Goal: Information Seeking & Learning: Learn about a topic

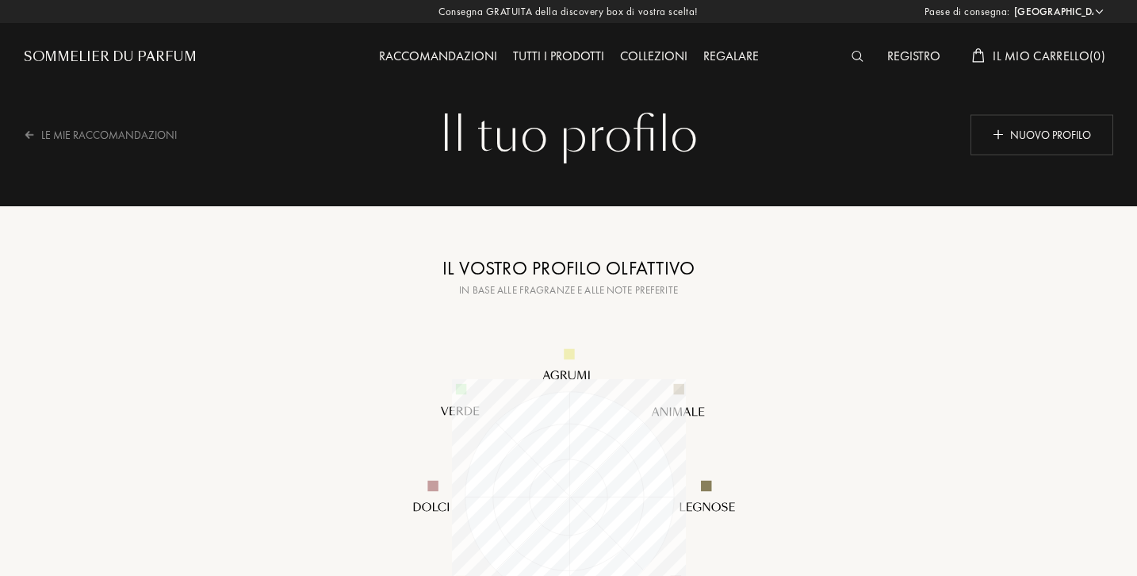
select select "IT"
click at [152, 130] on div "Le mie raccomandazioni" at bounding box center [109, 134] width 174 height 39
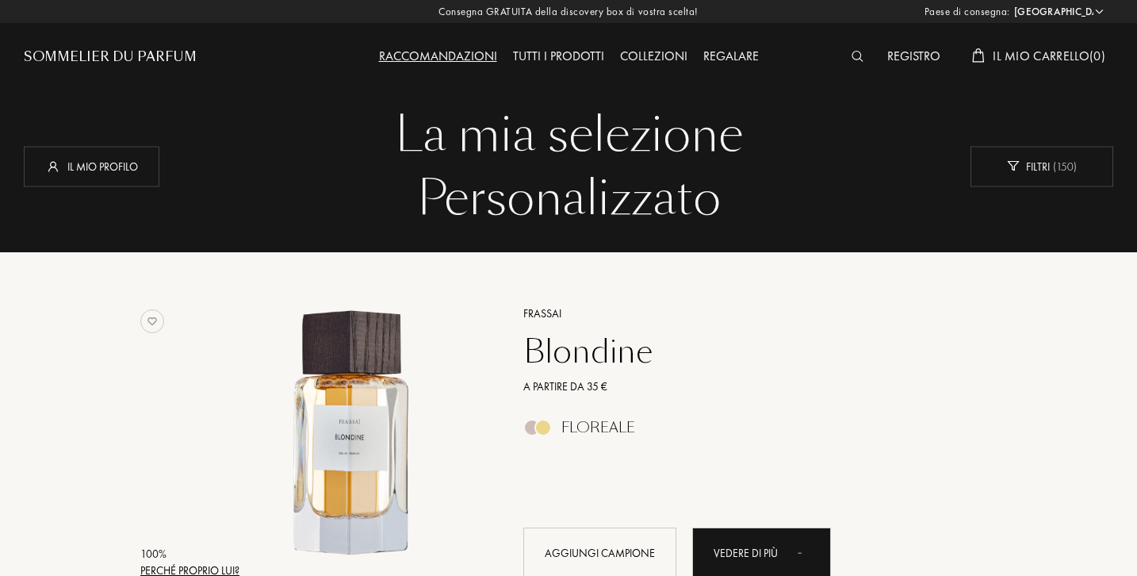
select select "IT"
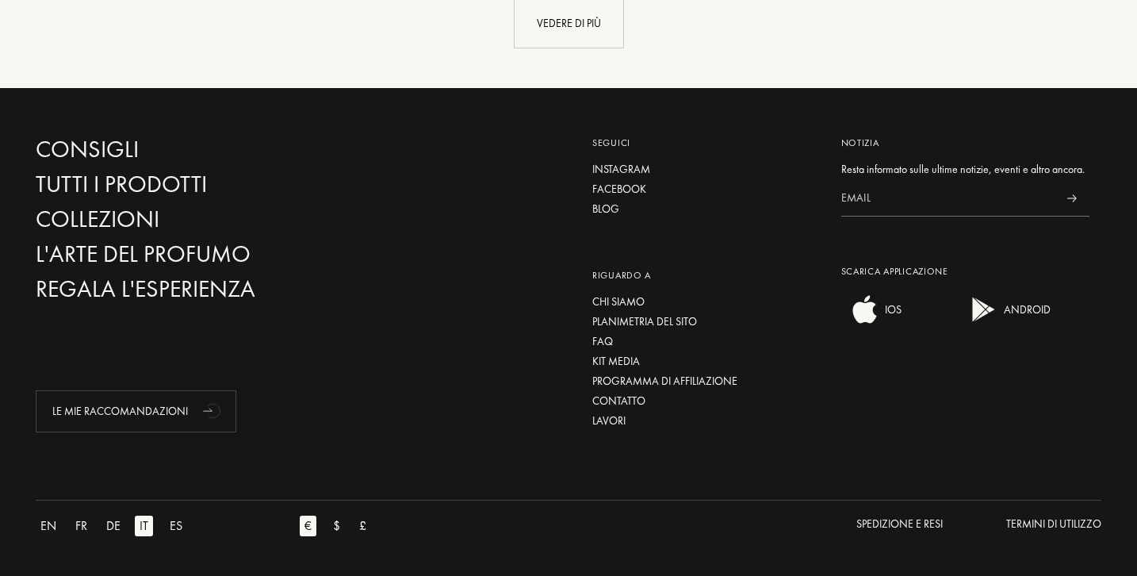
scroll to position [4076, 0]
click at [590, 30] on div "Vedere di più" at bounding box center [569, 23] width 110 height 50
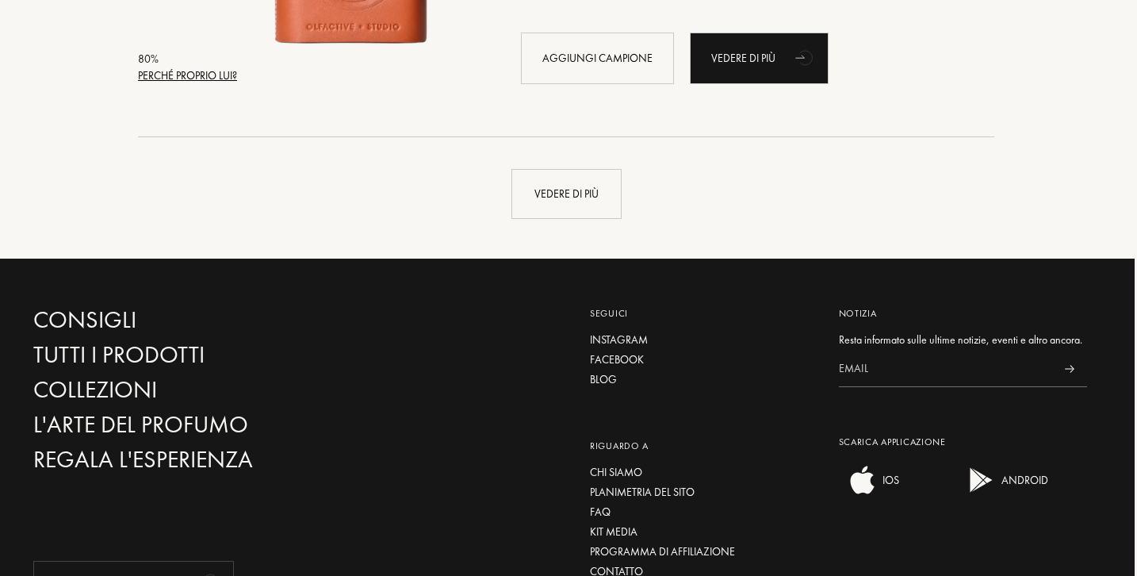
scroll to position [7687, 2]
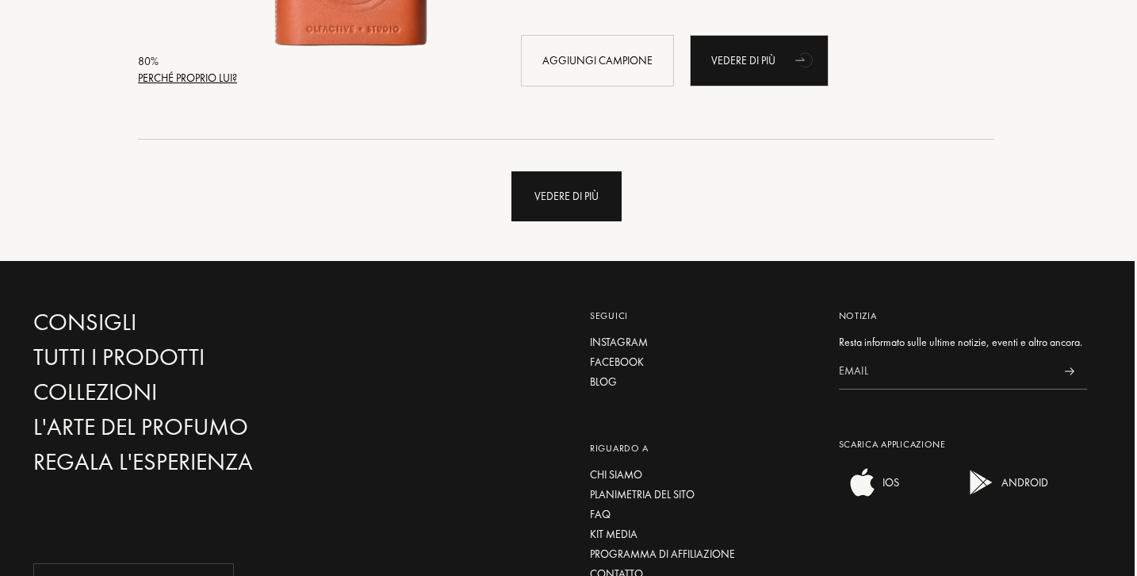
click at [560, 207] on div "Vedere di più" at bounding box center [566, 196] width 110 height 50
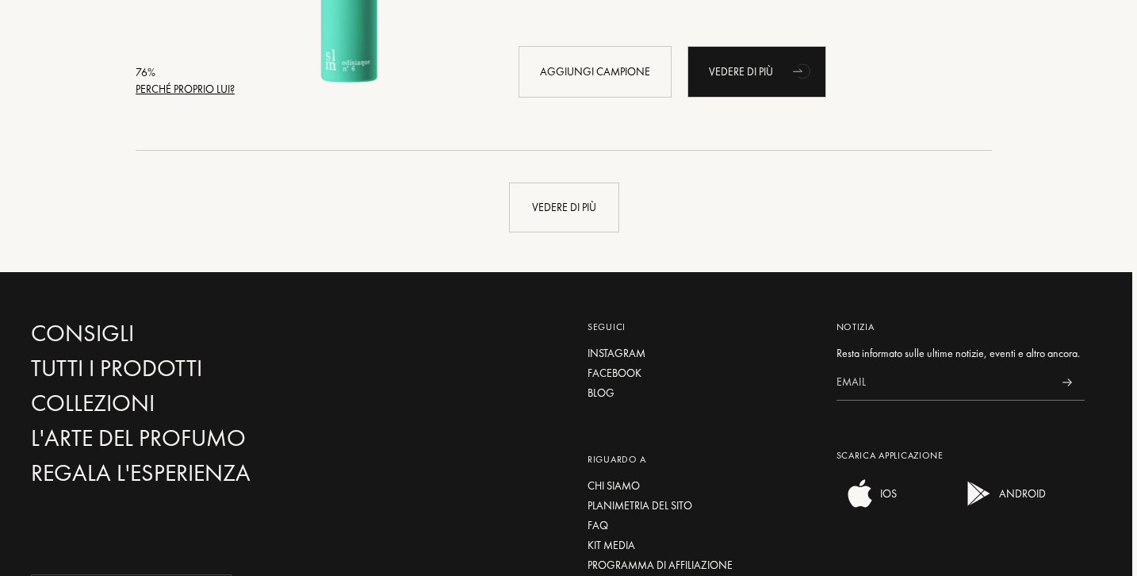
scroll to position [11483, 5]
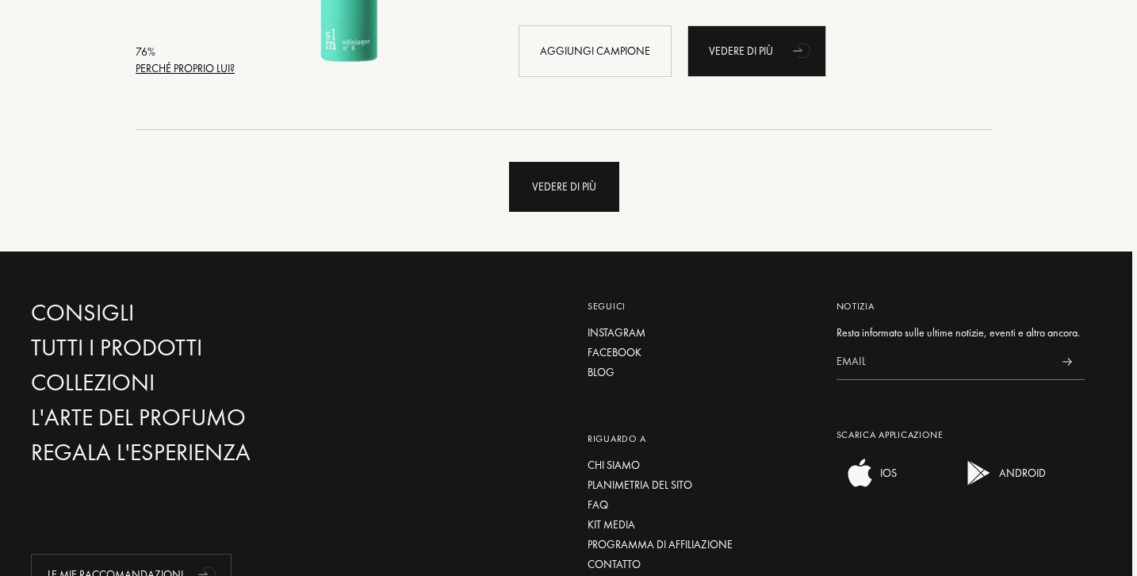
click at [565, 197] on div "Vedere di più" at bounding box center [564, 187] width 110 height 50
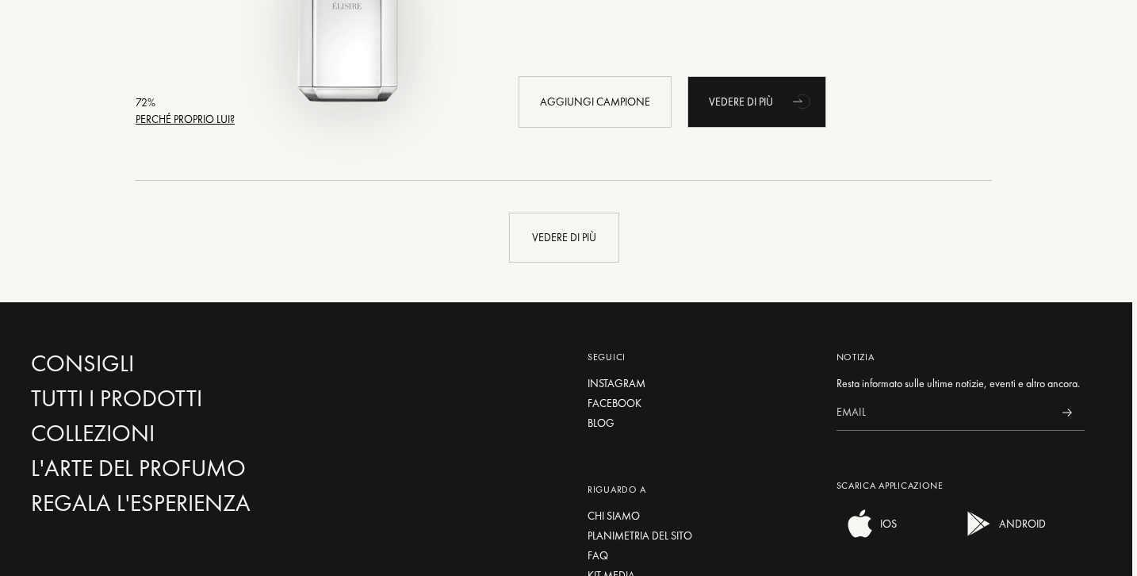
scroll to position [15230, 5]
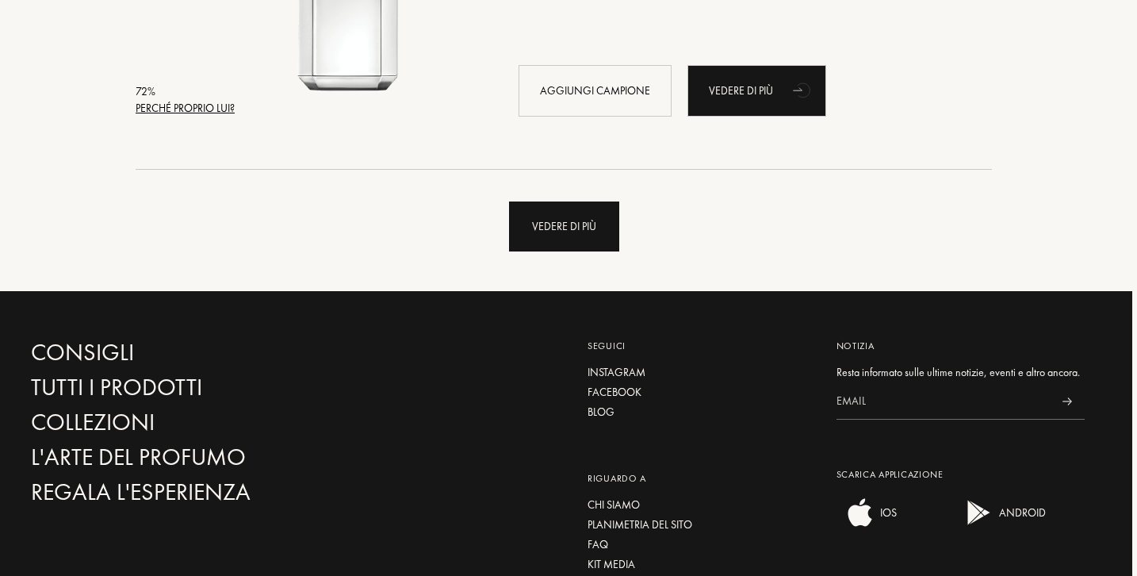
click at [546, 239] on div "Vedere di più" at bounding box center [564, 226] width 110 height 50
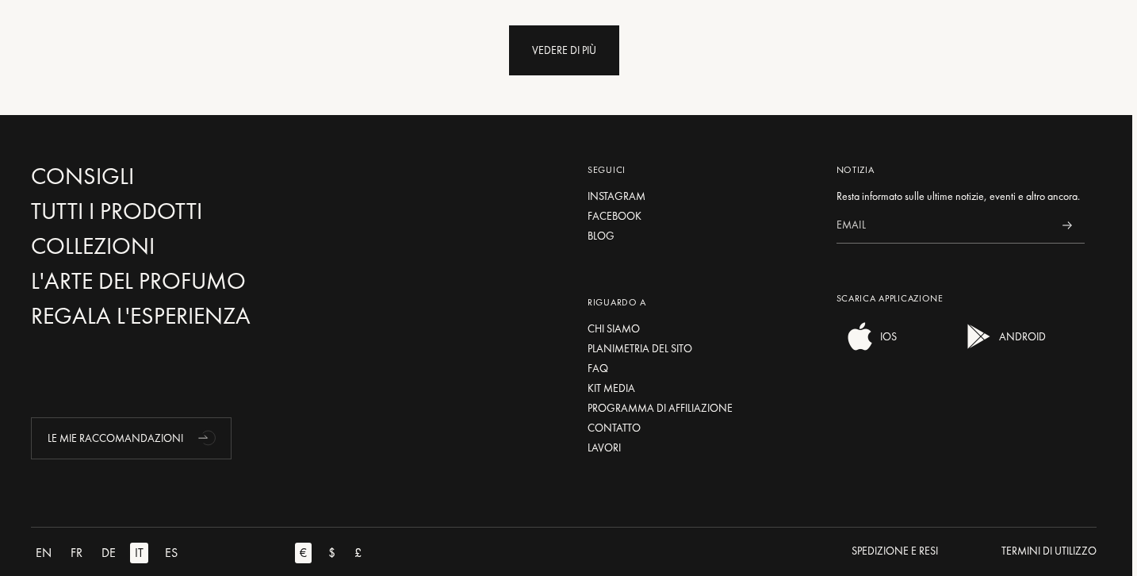
scroll to position [19194, 5]
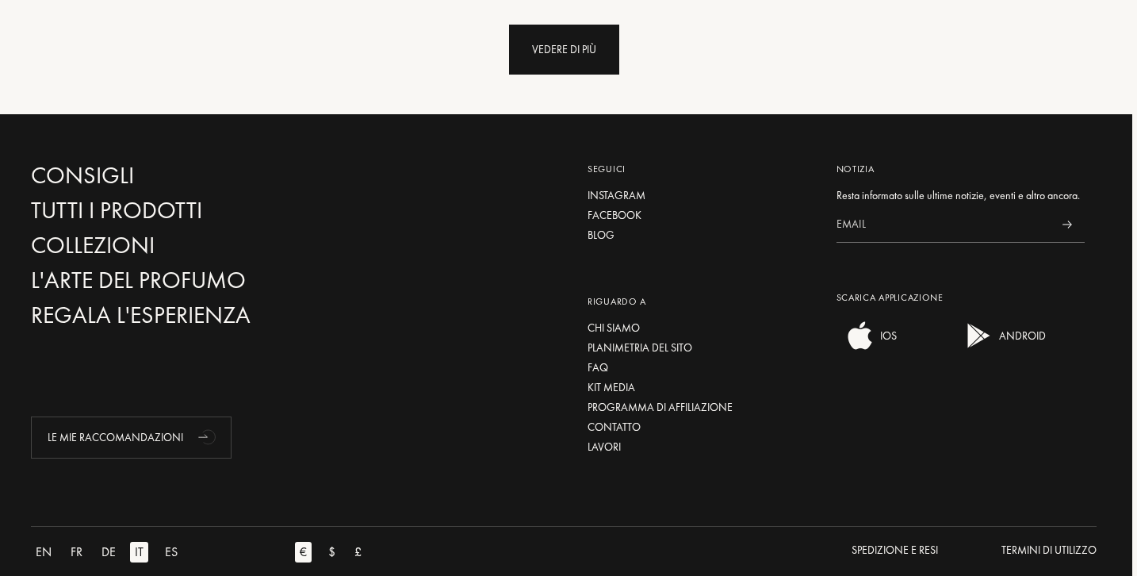
click at [573, 75] on div "Vedere di più" at bounding box center [564, 50] width 110 height 50
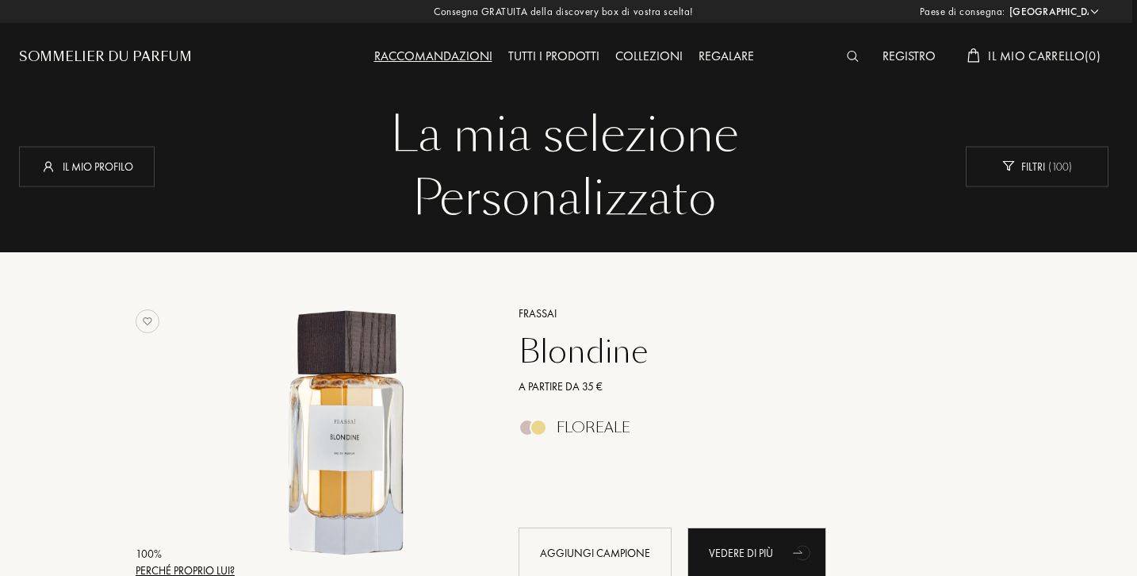
scroll to position [0, 5]
click at [529, 51] on div "Tutti i prodotti" at bounding box center [553, 57] width 107 height 21
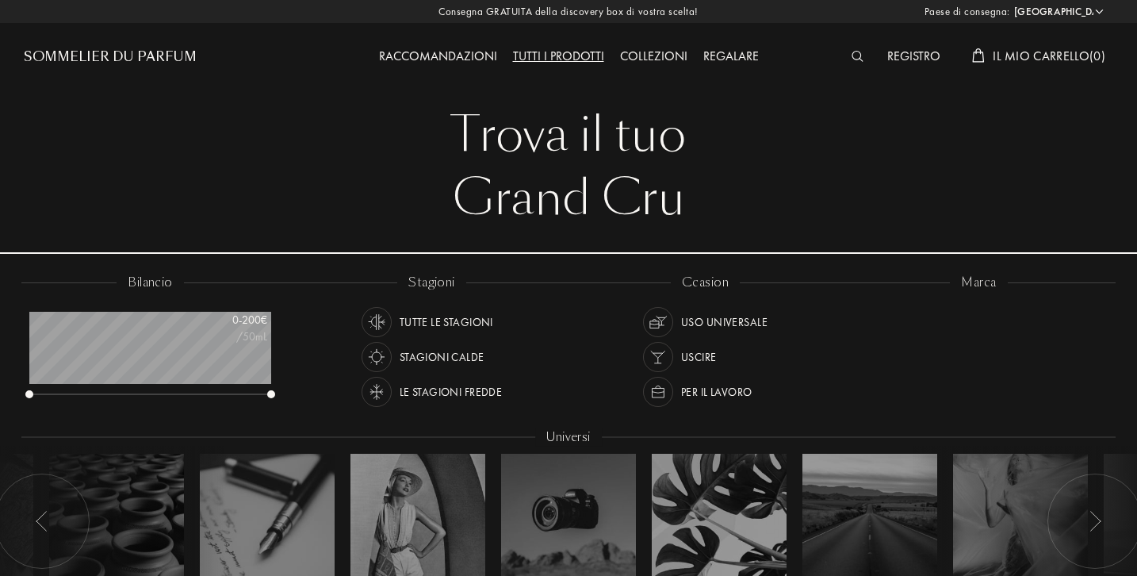
select select "IT"
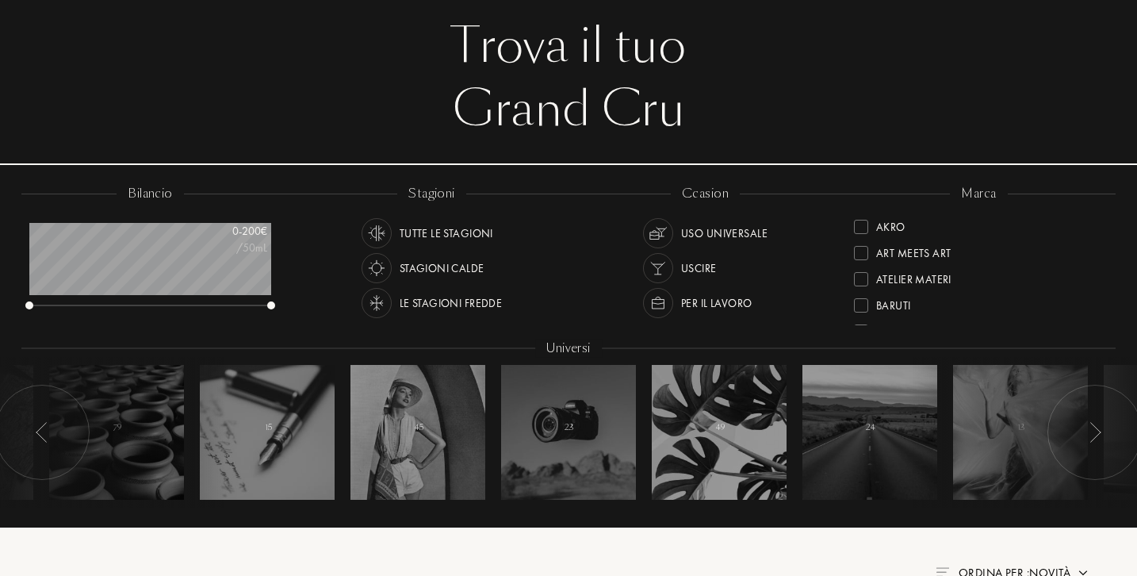
scroll to position [121, 0]
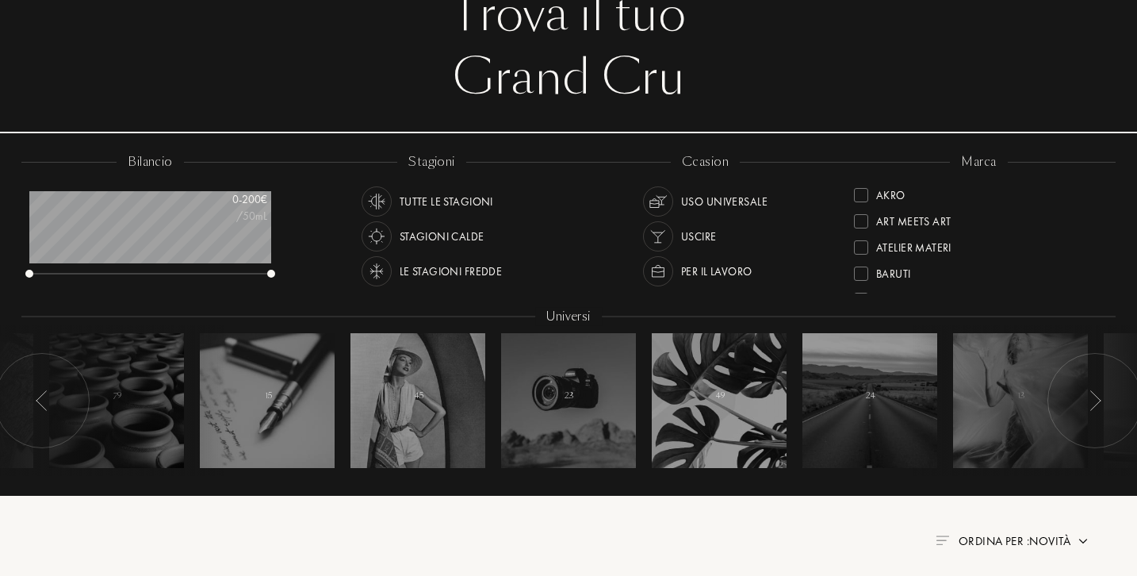
click at [699, 195] on div "Uso universale" at bounding box center [724, 201] width 86 height 30
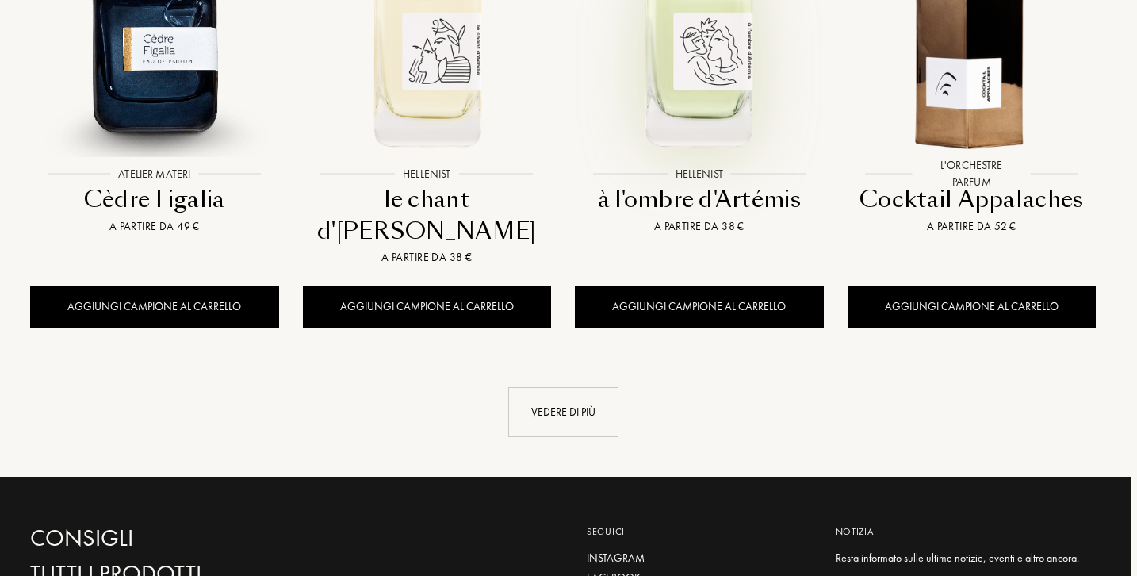
scroll to position [1730, 7]
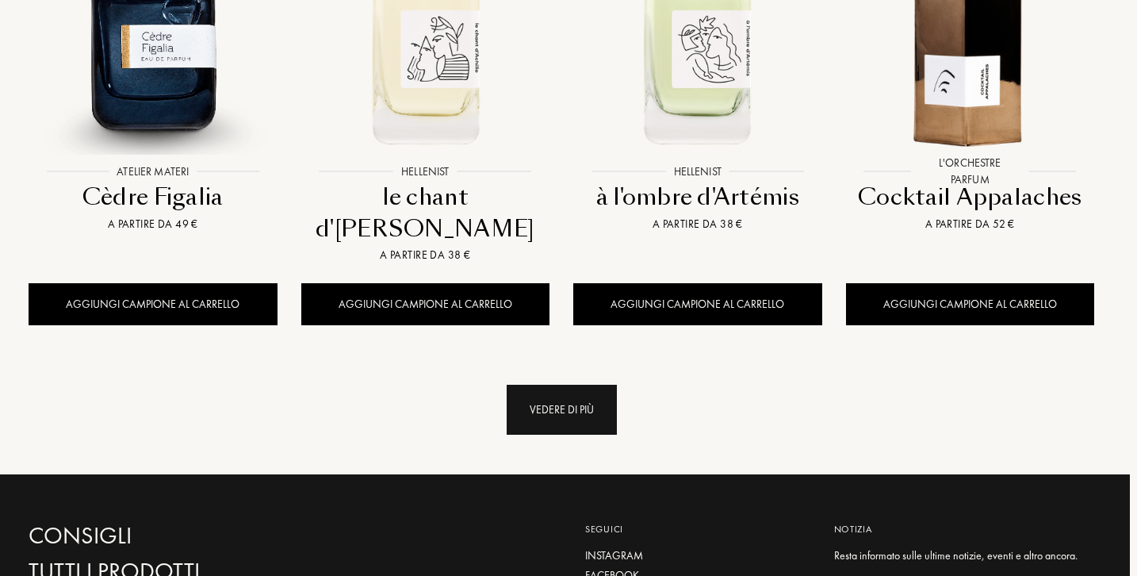
click at [558, 385] on div "Vedere di più" at bounding box center [562, 410] width 110 height 50
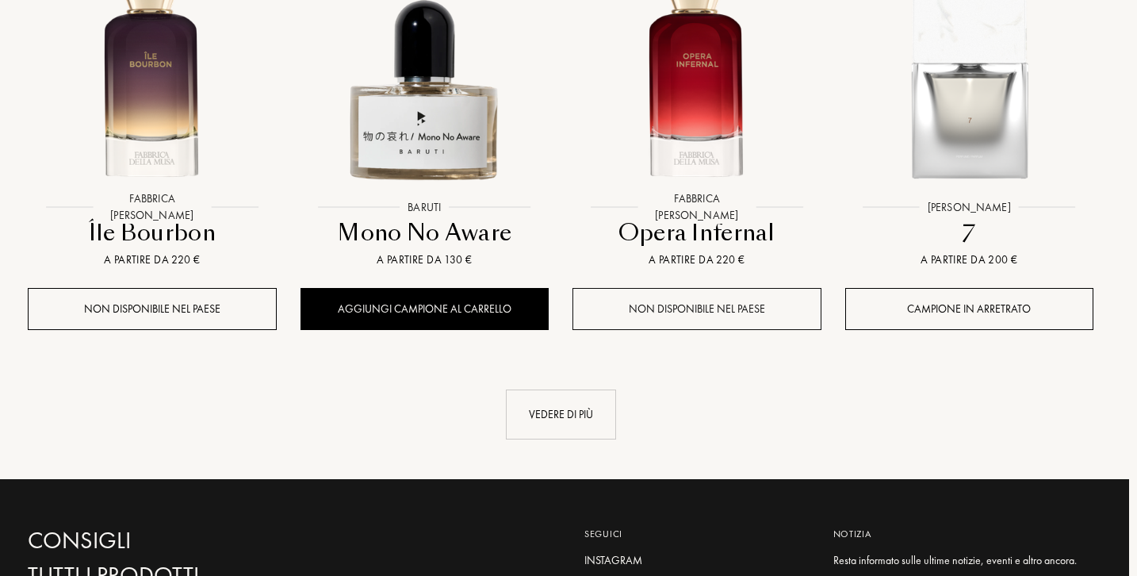
scroll to position [3048, 8]
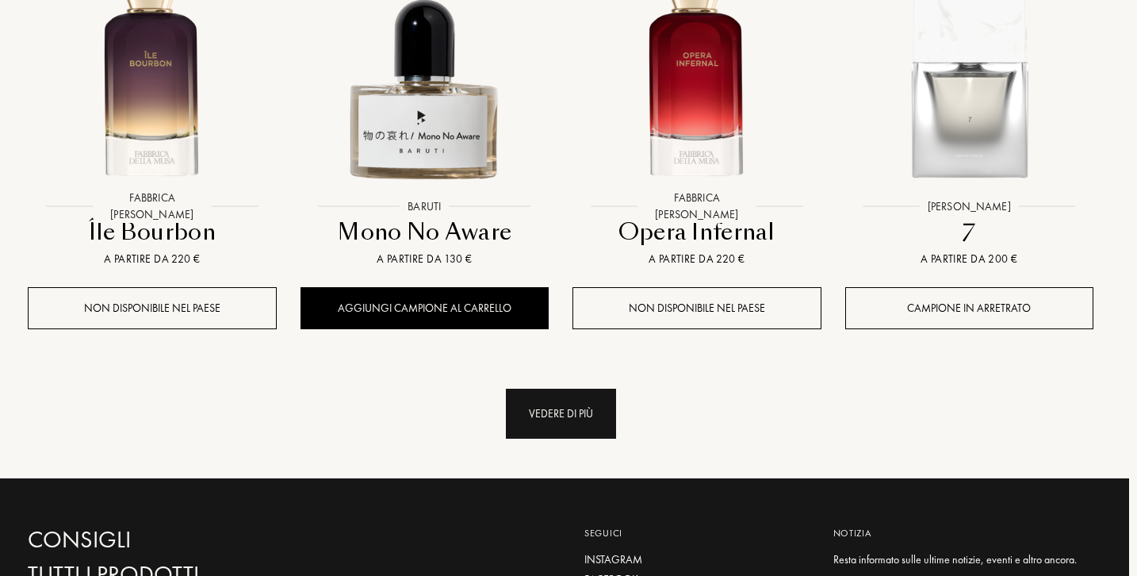
click at [579, 389] on div "Vedere di più" at bounding box center [561, 414] width 110 height 50
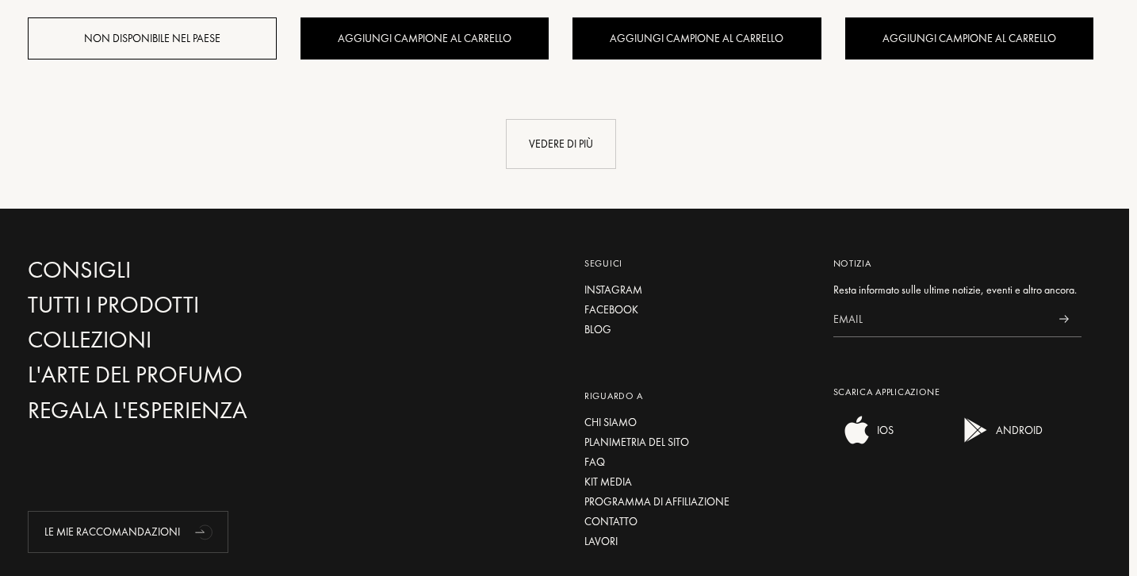
scroll to position [4671, 8]
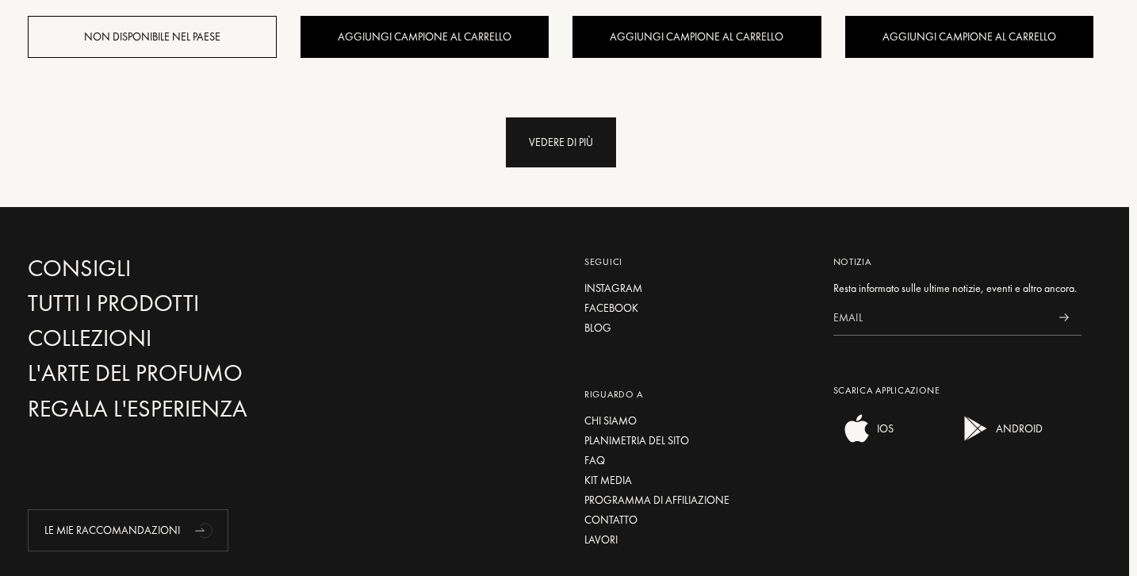
click at [577, 117] on div "Vedere di più" at bounding box center [561, 142] width 110 height 50
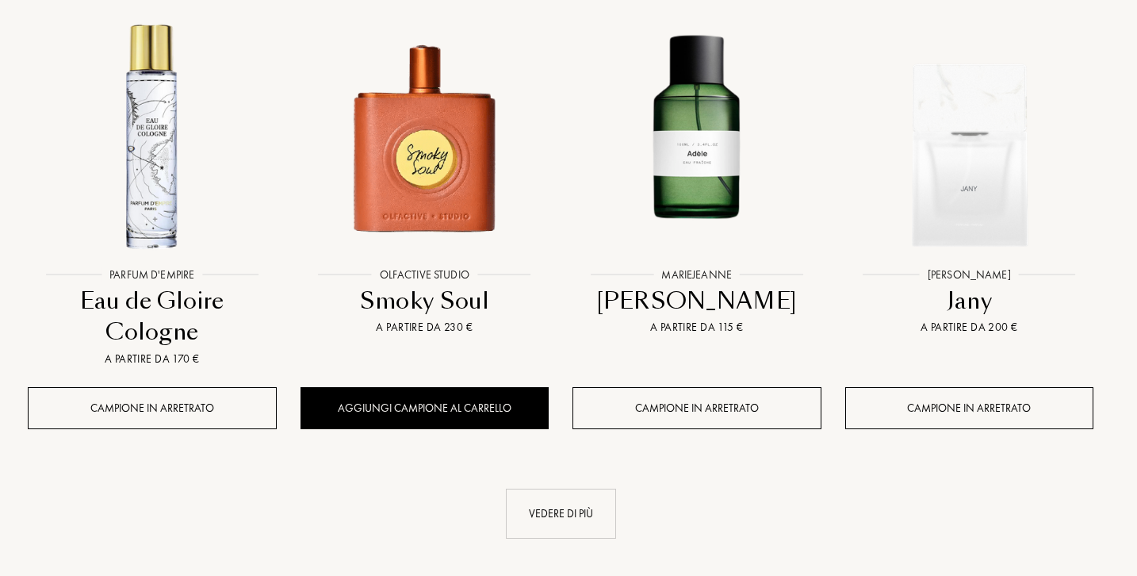
scroll to position [5655, 8]
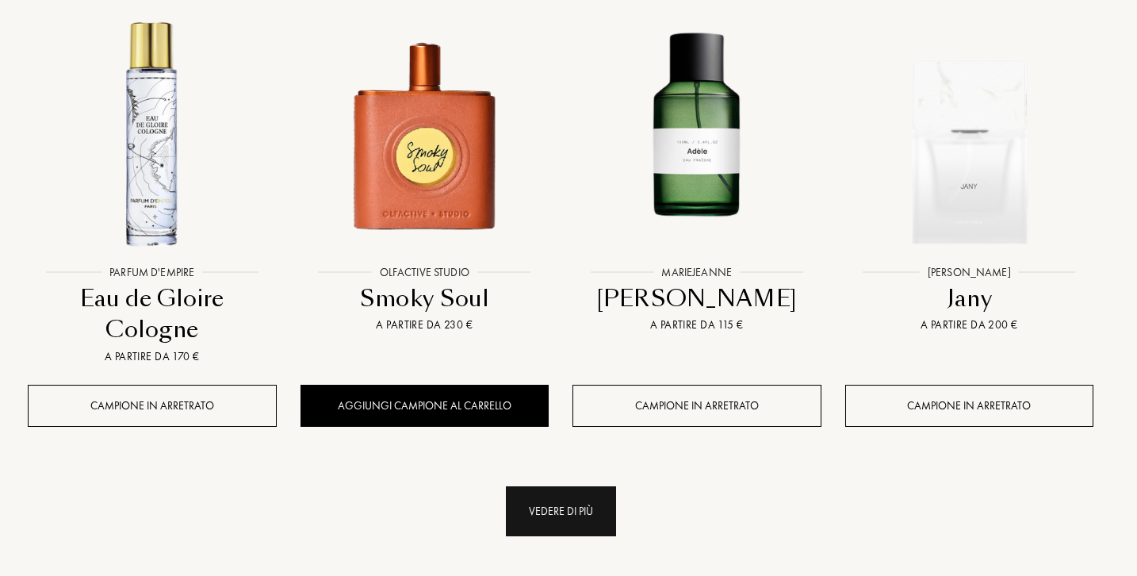
click at [559, 486] on div "Vedere di più" at bounding box center [561, 511] width 110 height 50
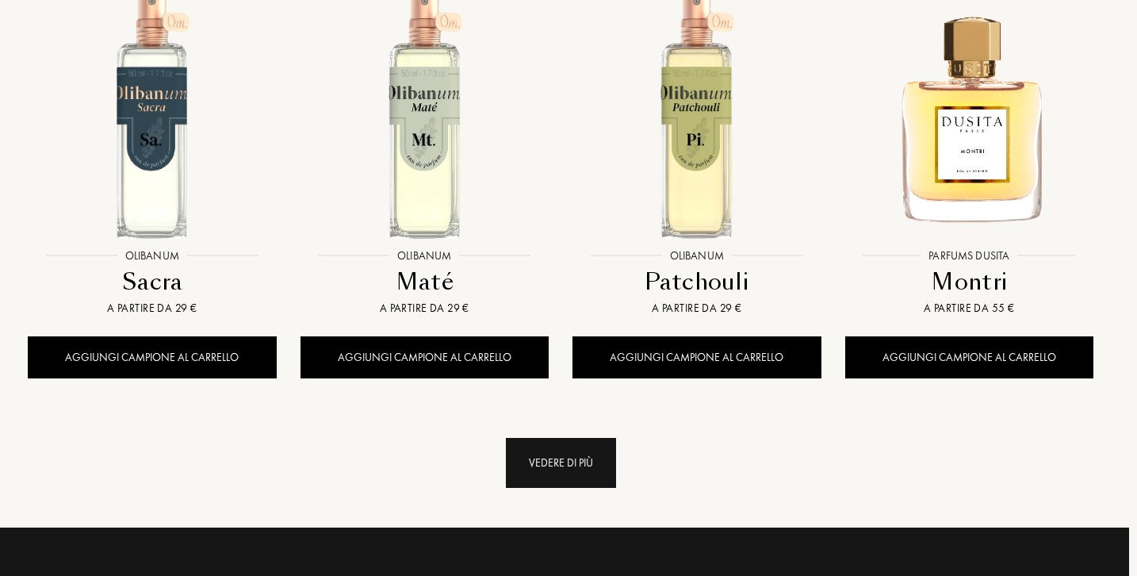
scroll to position [6993, 8]
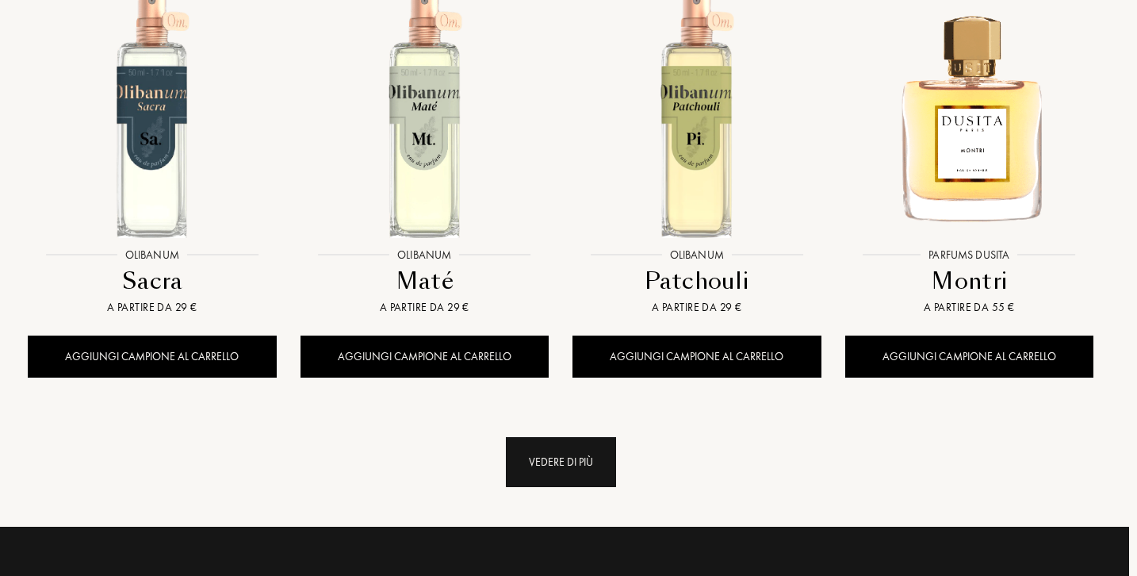
click at [581, 437] on div "Vedere di più" at bounding box center [561, 462] width 110 height 50
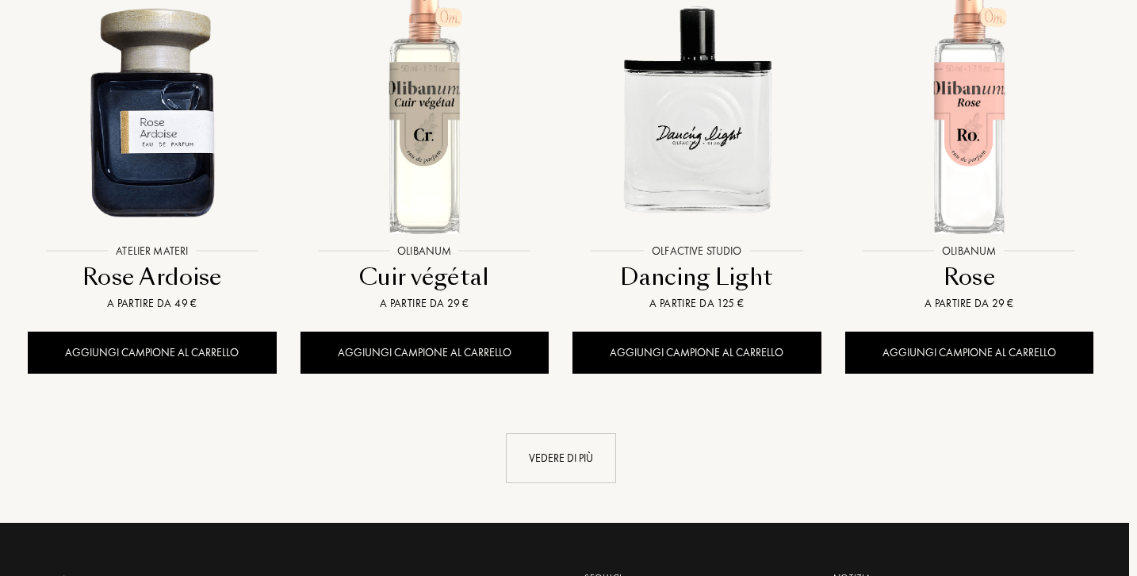
scroll to position [8291, 8]
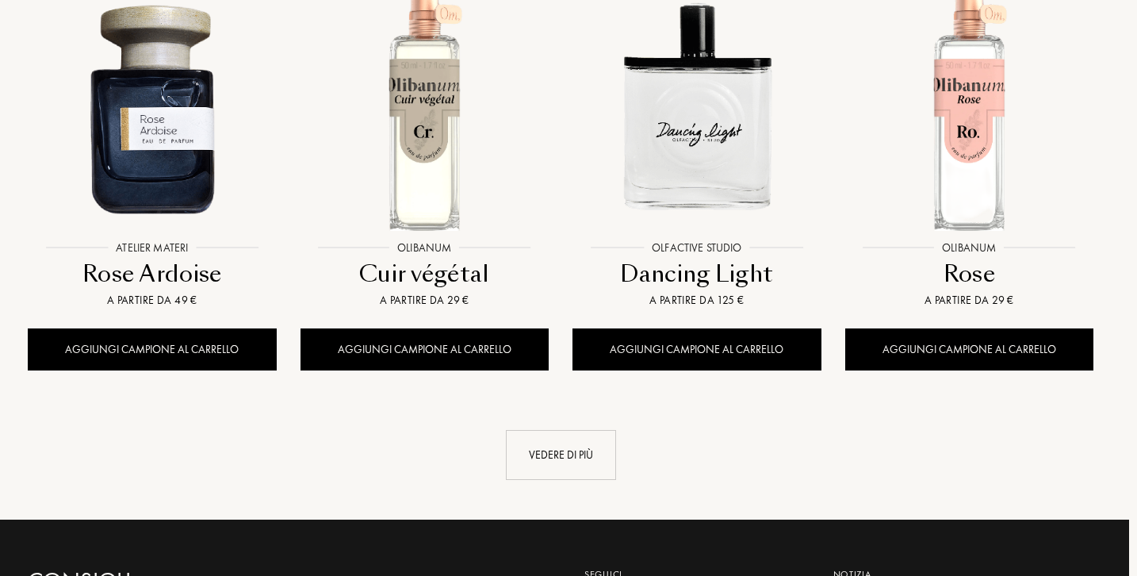
click at [581, 430] on div "Vedere di più" at bounding box center [561, 455] width 110 height 50
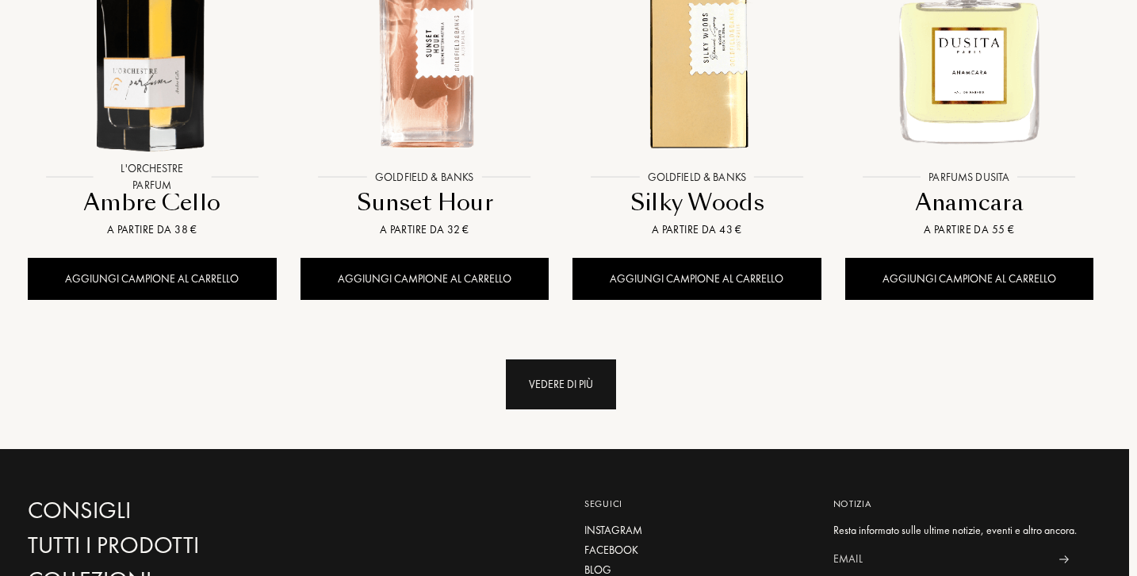
scroll to position [9656, 8]
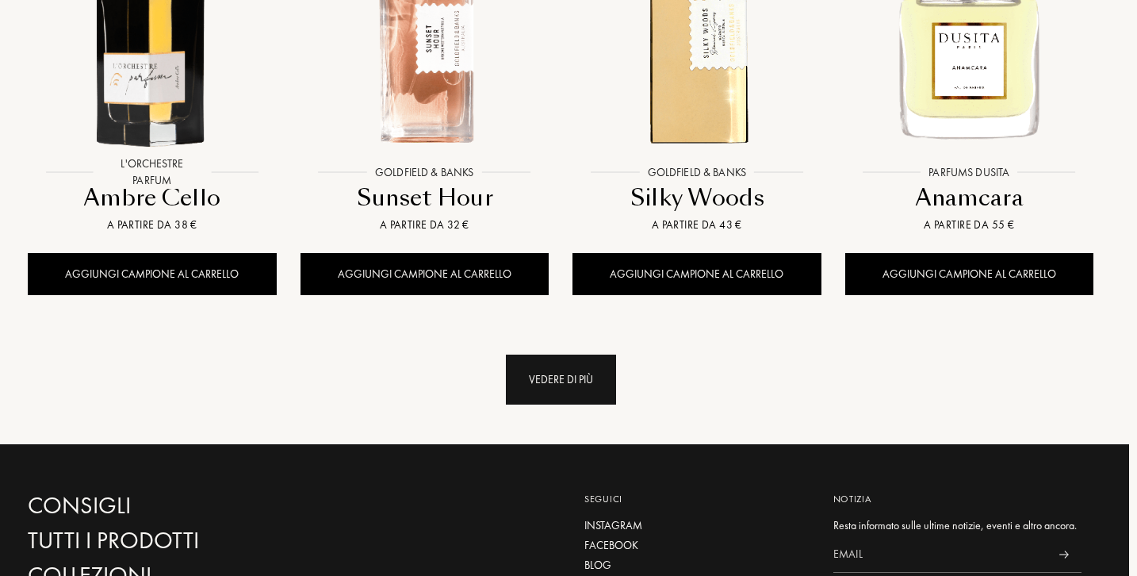
click at [586, 354] on div "Vedere di più" at bounding box center [561, 379] width 110 height 50
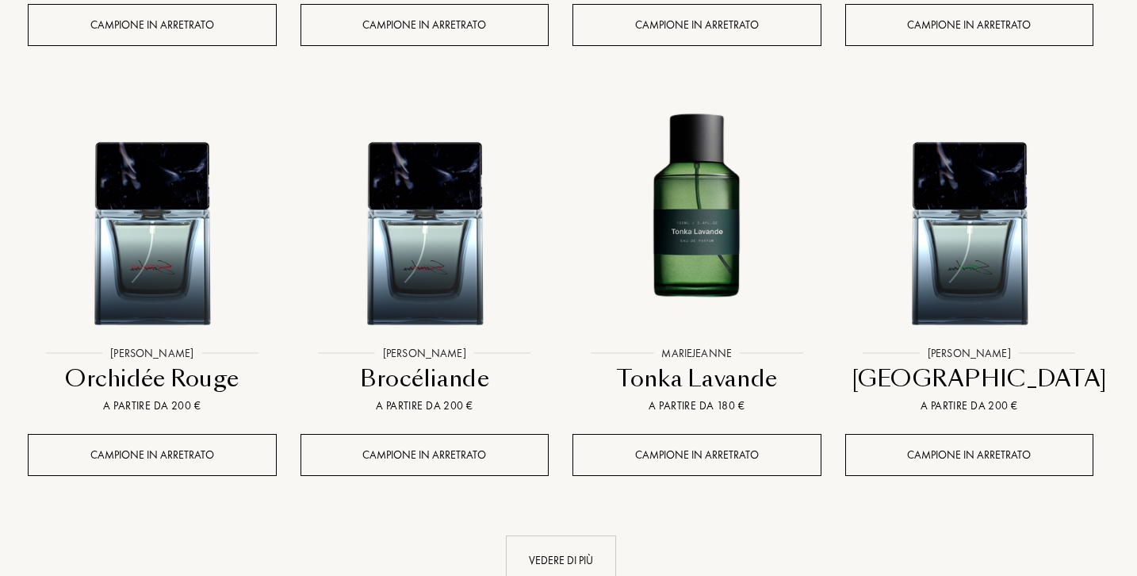
scroll to position [10798, 8]
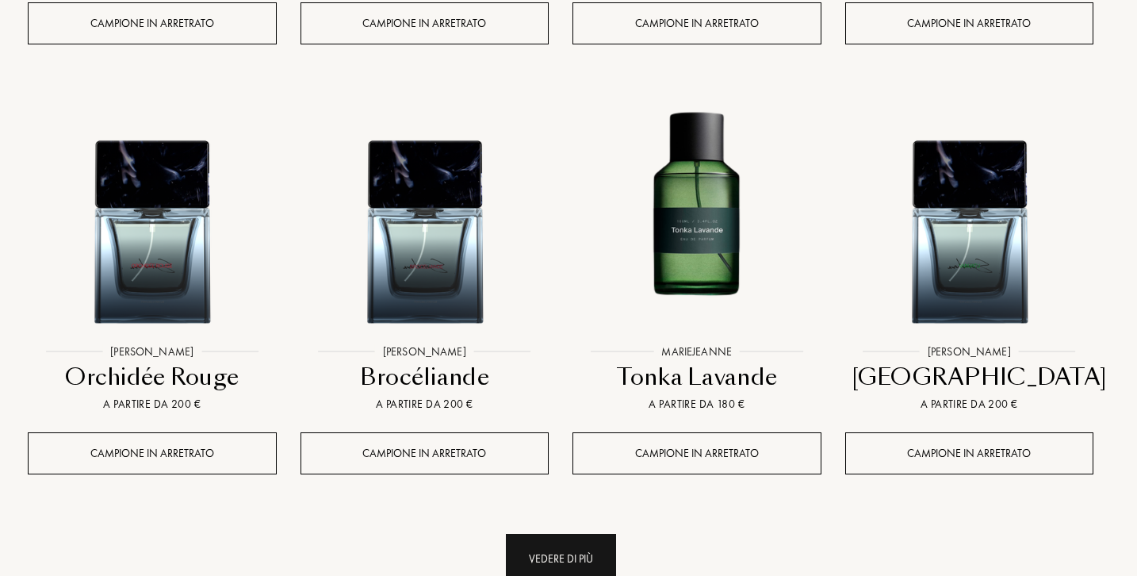
click at [563, 534] on div "Vedere di più" at bounding box center [561, 559] width 110 height 50
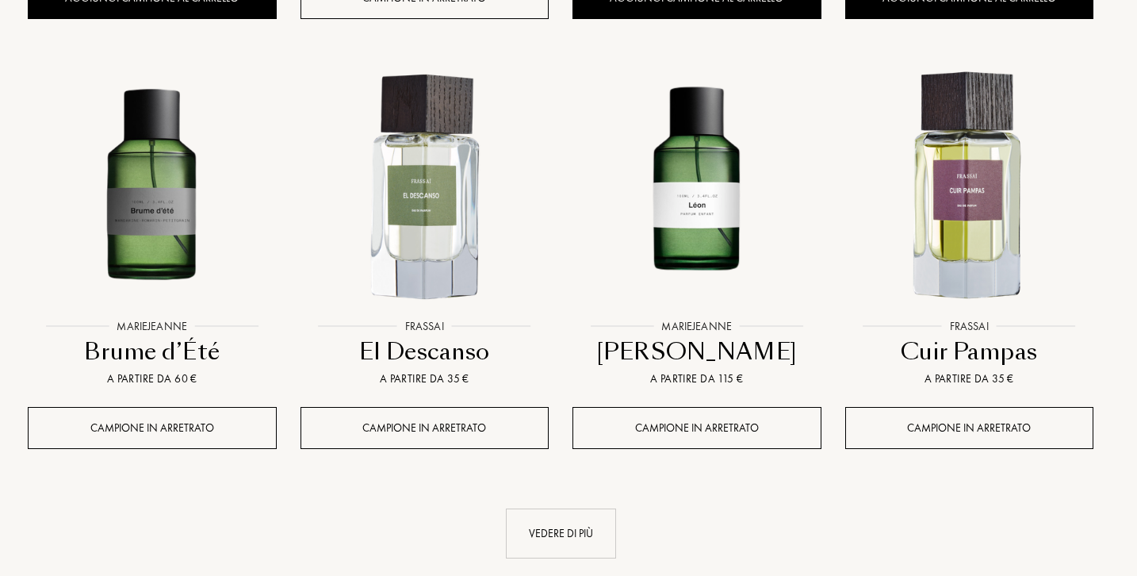
scroll to position [12146, 8]
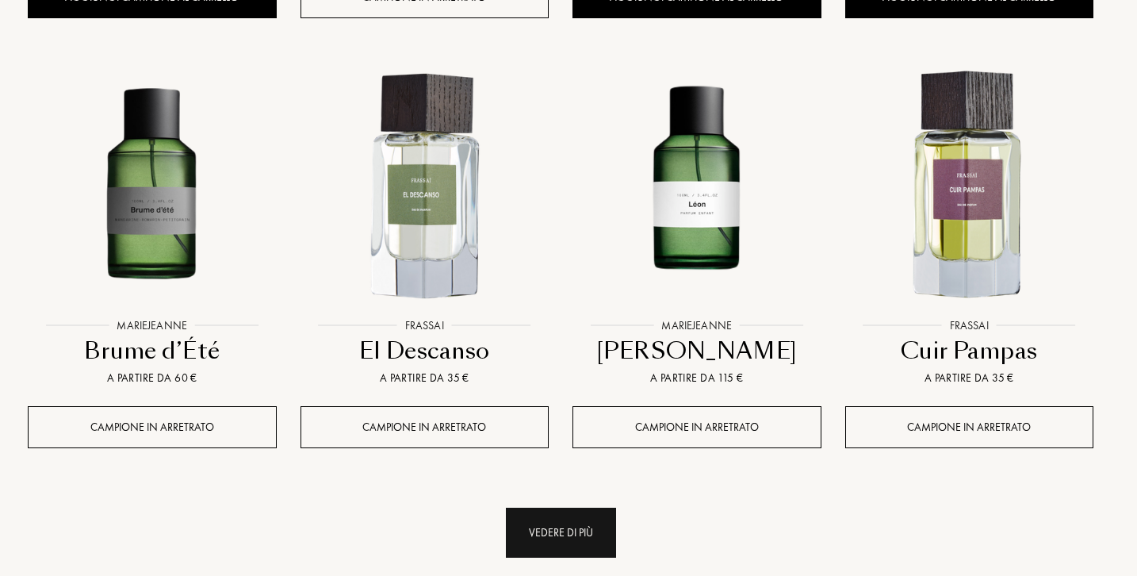
click at [569, 508] on div "Vedere di più" at bounding box center [561, 533] width 110 height 50
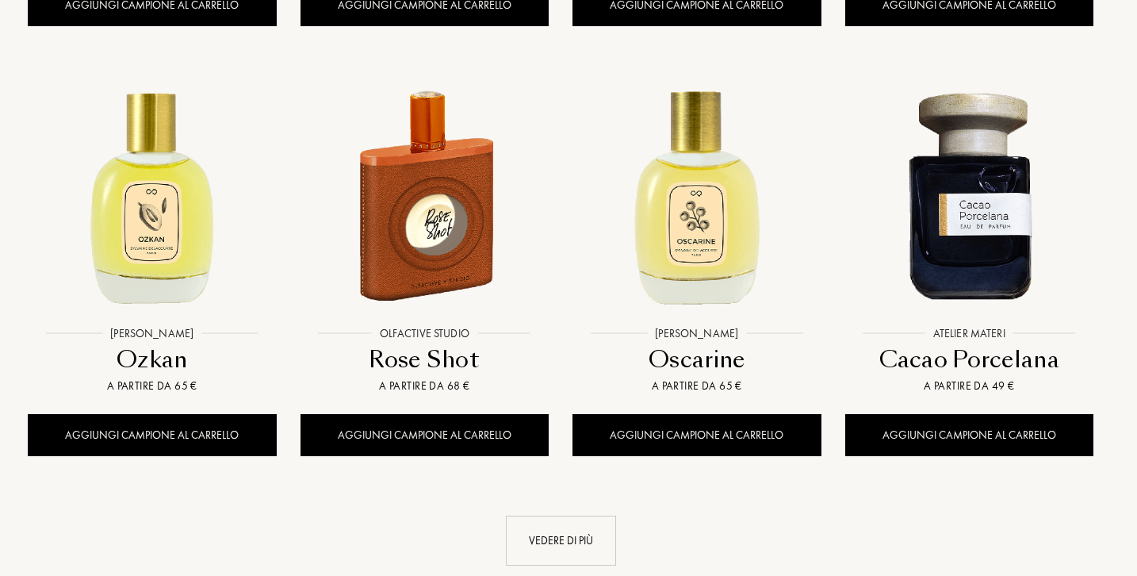
scroll to position [13464, 8]
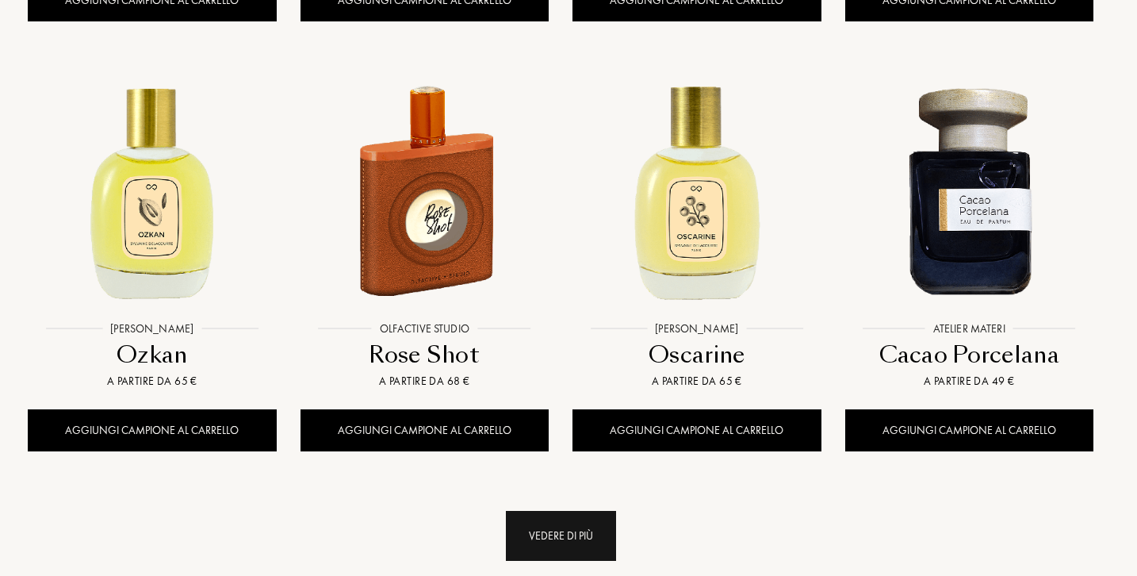
click at [575, 511] on div "Vedere di più" at bounding box center [561, 536] width 110 height 50
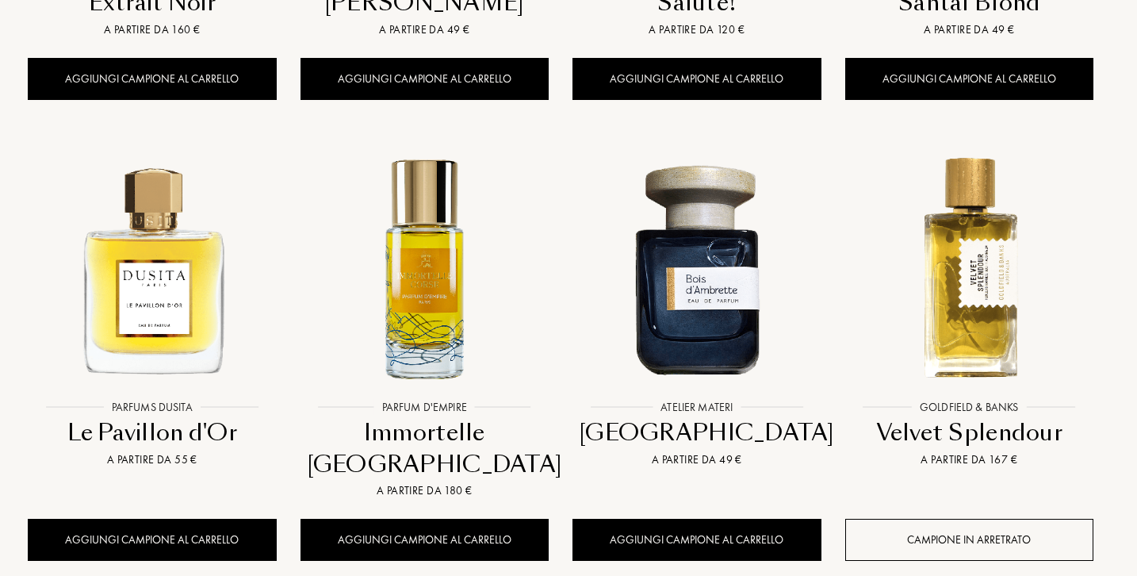
scroll to position [14677, 8]
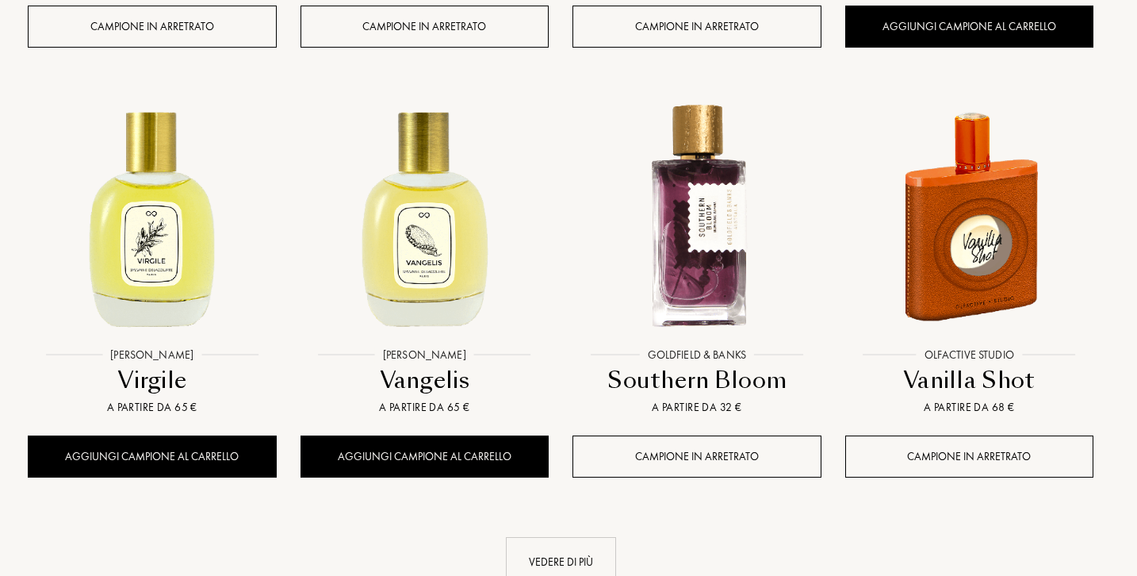
scroll to position [16050, 8]
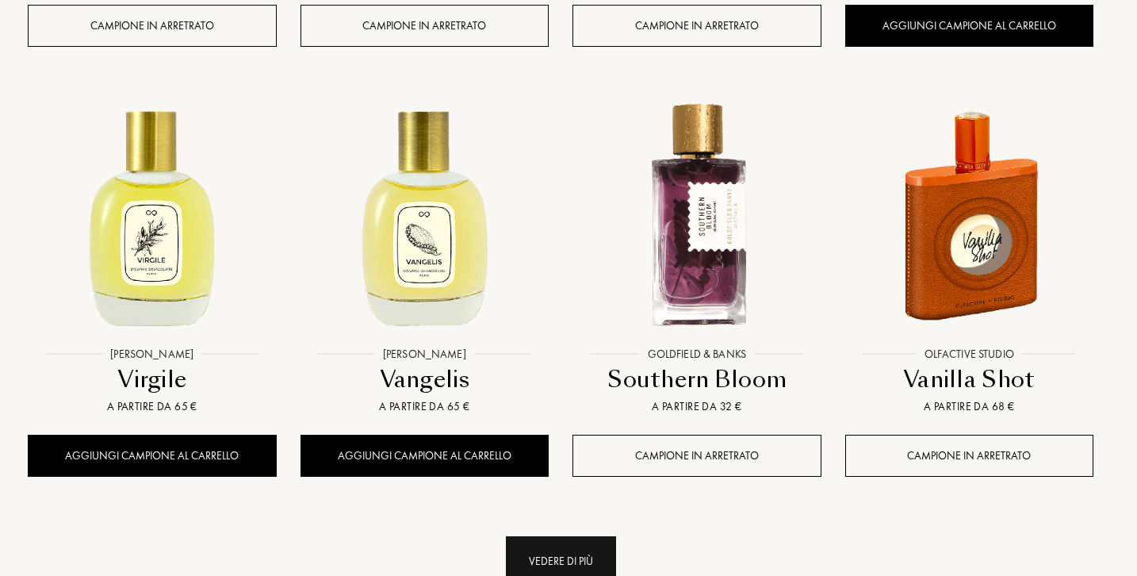
click at [565, 536] on div "Vedere di più" at bounding box center [561, 561] width 110 height 50
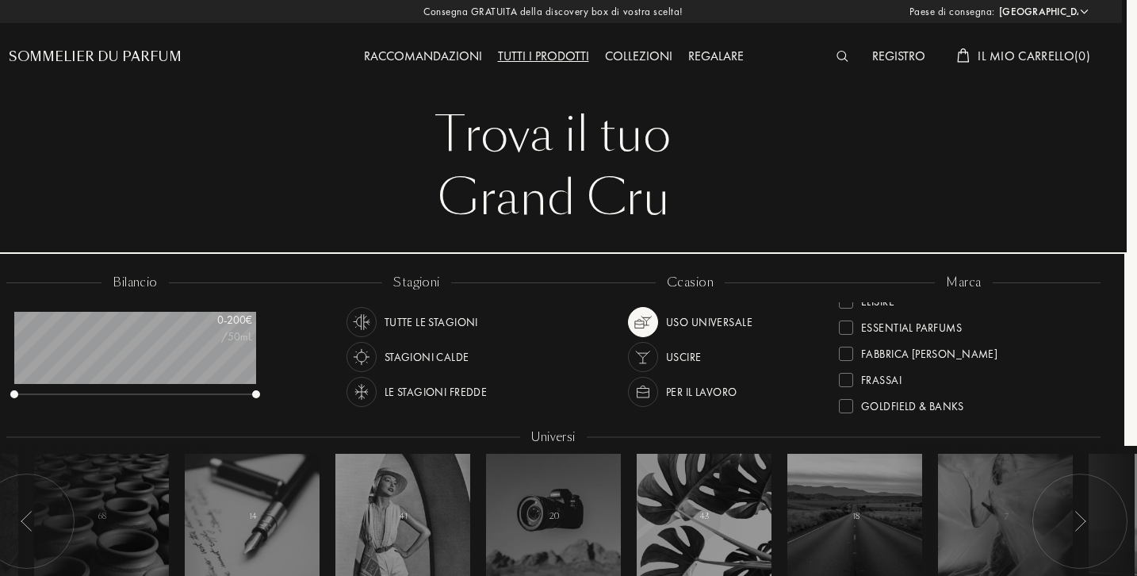
scroll to position [0, 15]
click at [837, 59] on img at bounding box center [843, 56] width 12 height 11
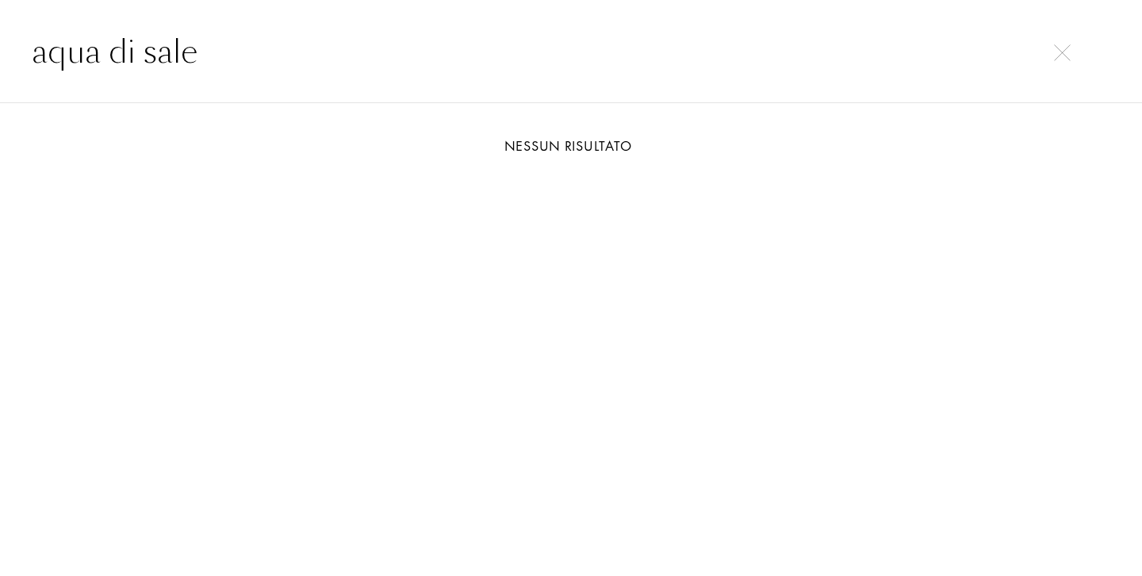
type input "aqua di sale"
click at [1062, 50] on img at bounding box center [1062, 52] width 17 height 17
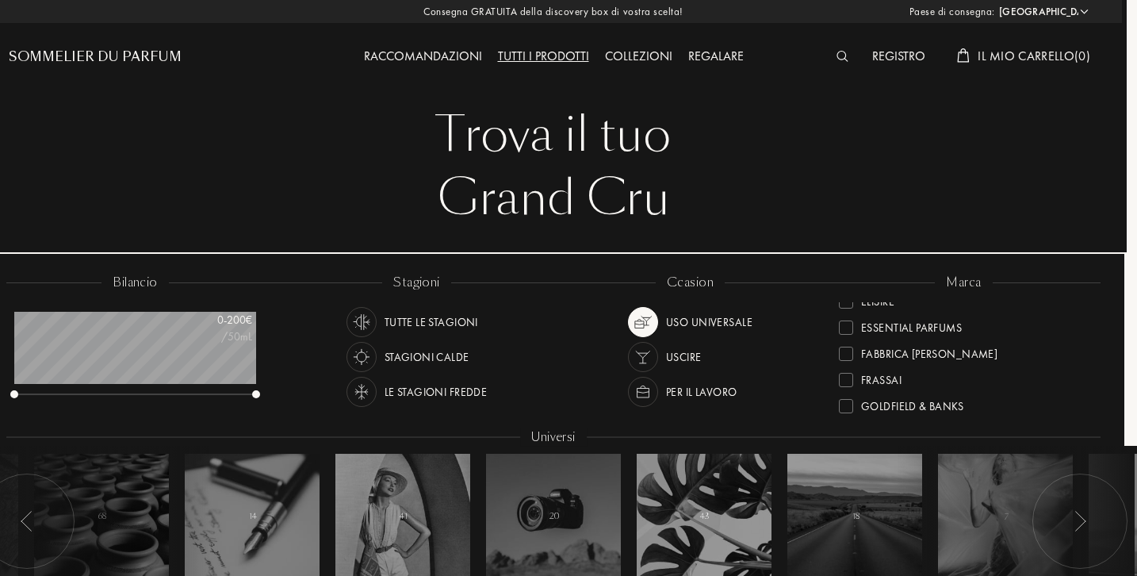
click at [688, 389] on div "Per il lavoro" at bounding box center [701, 392] width 71 height 30
